Goal: Check status

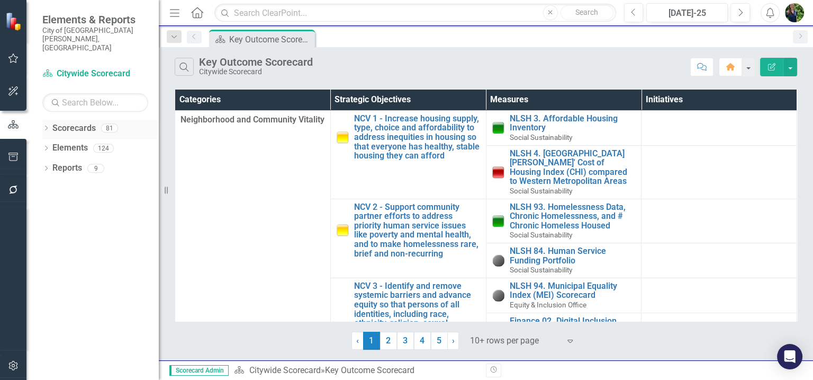
click at [43, 125] on div "Dropdown" at bounding box center [45, 129] width 7 height 9
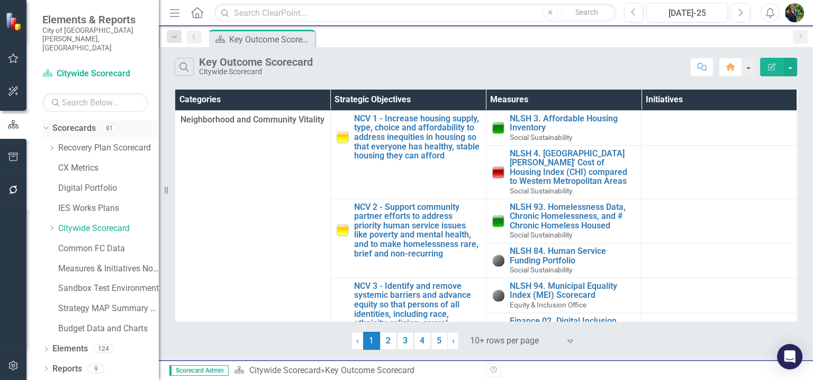
click at [43, 124] on icon "Dropdown" at bounding box center [45, 127] width 6 height 7
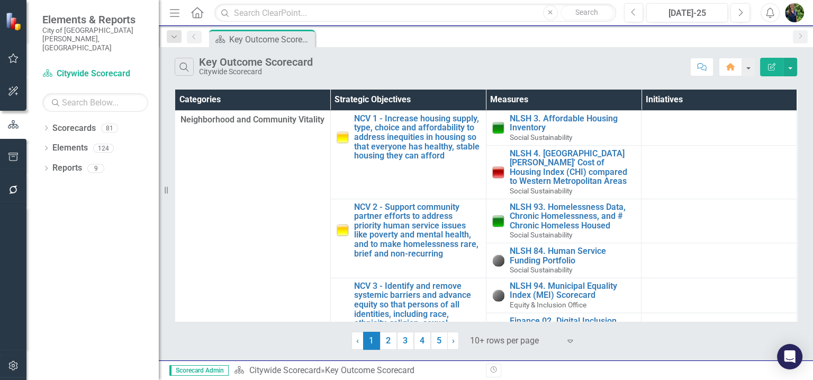
click at [15, 57] on icon "button" at bounding box center [13, 58] width 11 height 8
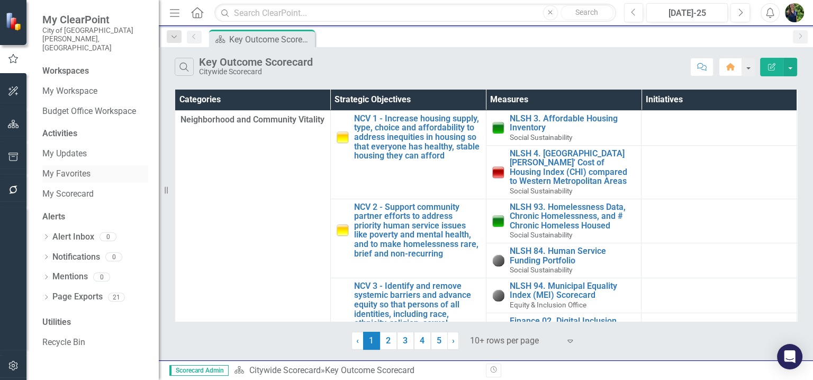
click at [61, 168] on link "My Favorites" at bounding box center [95, 174] width 106 height 12
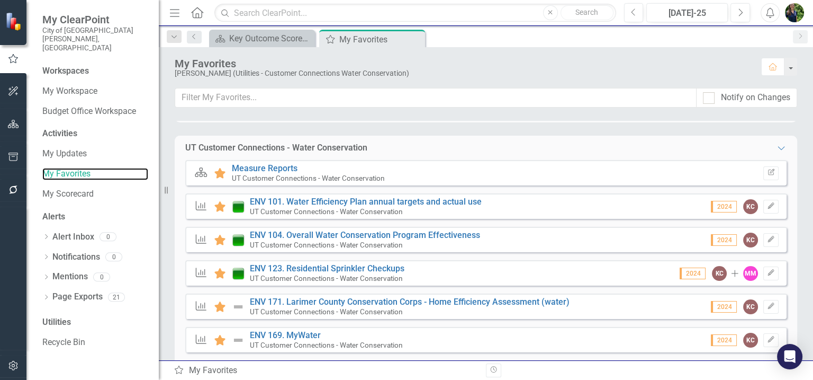
scroll to position [156, 0]
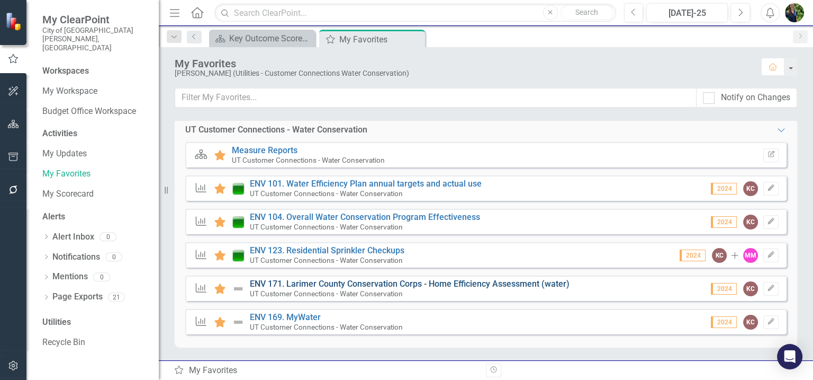
click at [289, 282] on link "ENV 171. Larimer County Conservation Corps - Home Efficiency Assessment (water)" at bounding box center [410, 283] width 320 height 10
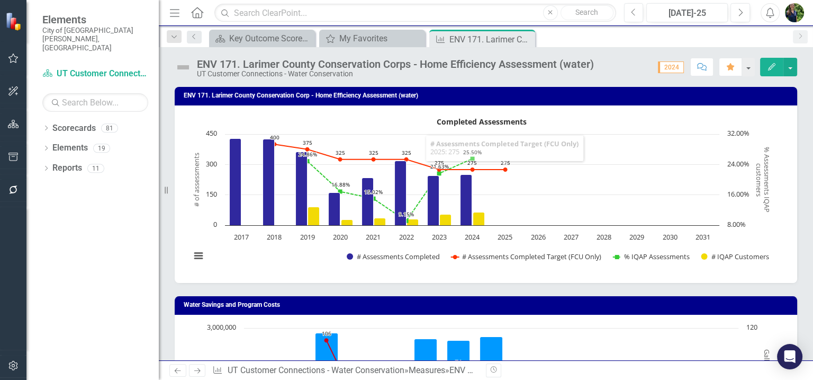
click at [603, 271] on rect "Interactive chart" at bounding box center [481, 192] width 593 height 159
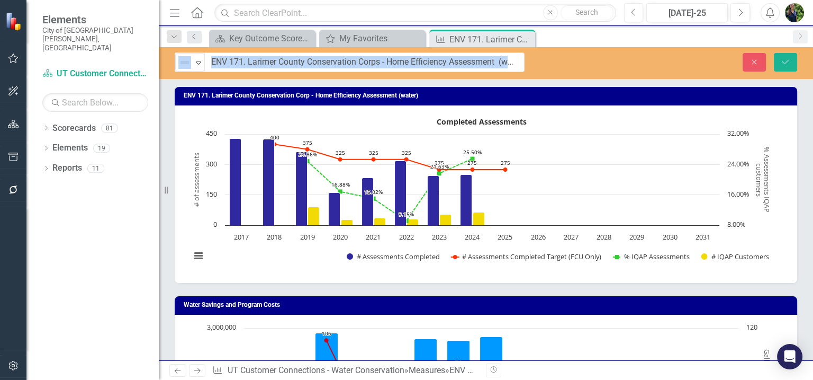
drag, startPoint x: 599, startPoint y: 64, endPoint x: 279, endPoint y: 65, distance: 320.3
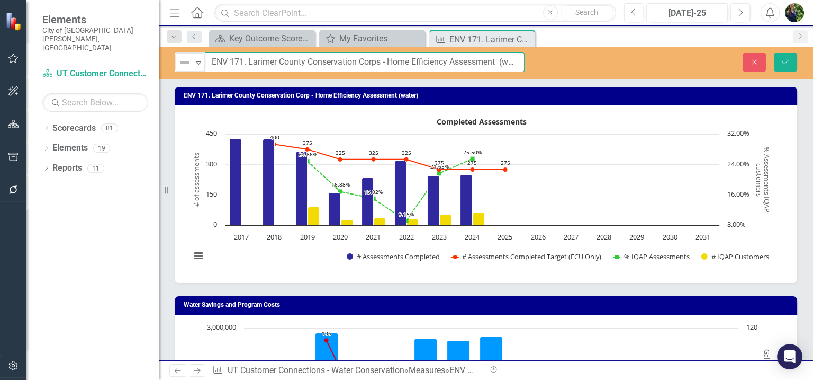
scroll to position [0, 12]
drag, startPoint x: 211, startPoint y: 60, endPoint x: 533, endPoint y: 61, distance: 321.4
click at [533, 61] on div "Not Defined Expand ENV 171. Larimer County Conservation Corps - Home Efficiency…" at bounding box center [350, 62] width 382 height 20
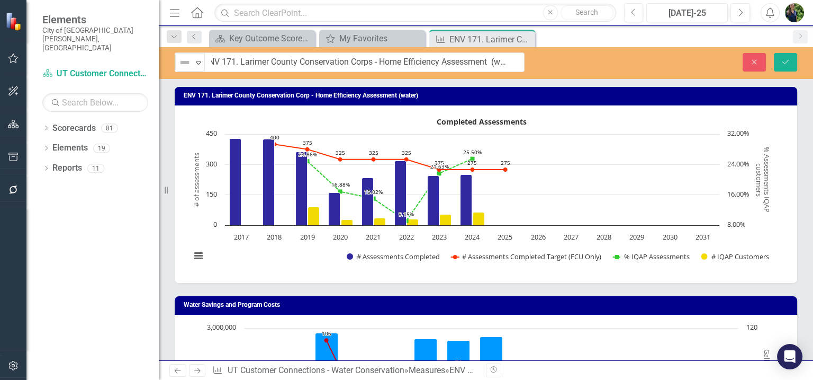
click at [681, 58] on div "Close Save" at bounding box center [677, 62] width 257 height 19
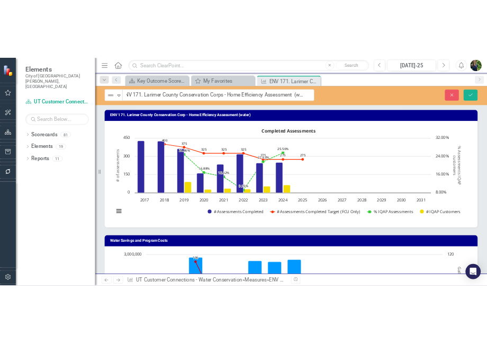
scroll to position [0, 0]
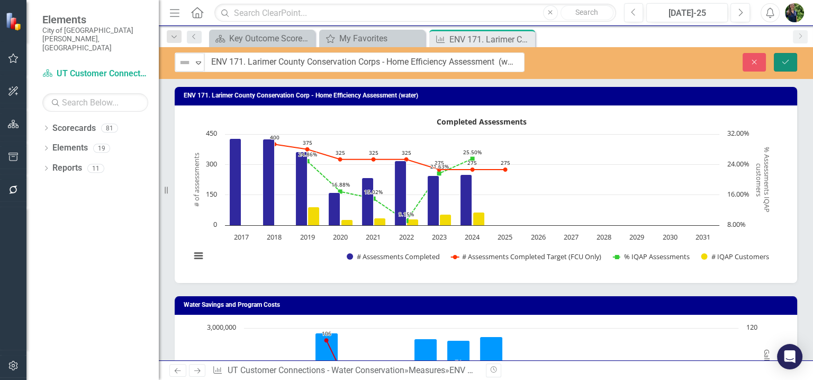
drag, startPoint x: 784, startPoint y: 62, endPoint x: 780, endPoint y: 14, distance: 48.8
click at [784, 62] on icon "submit" at bounding box center [786, 61] width 6 height 4
